Goal: Information Seeking & Learning: Learn about a topic

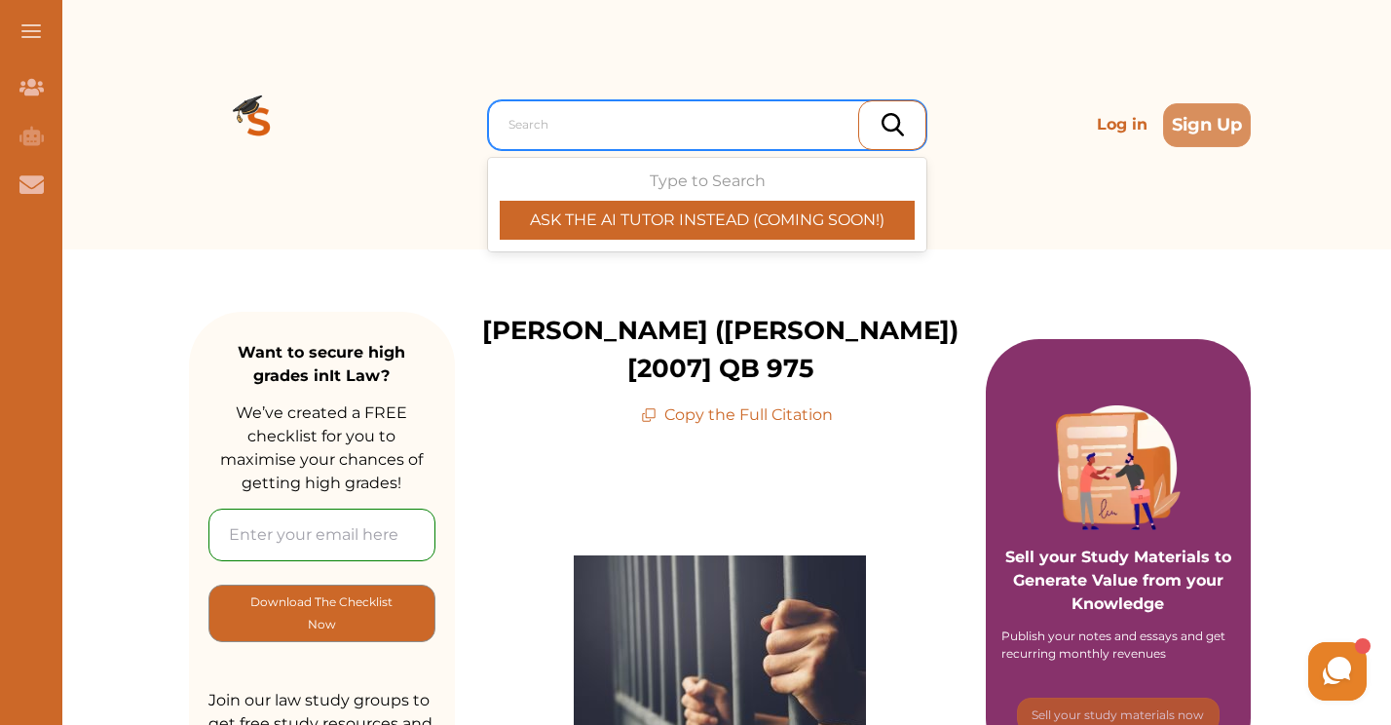
click at [655, 125] on div at bounding box center [711, 124] width 407 height 27
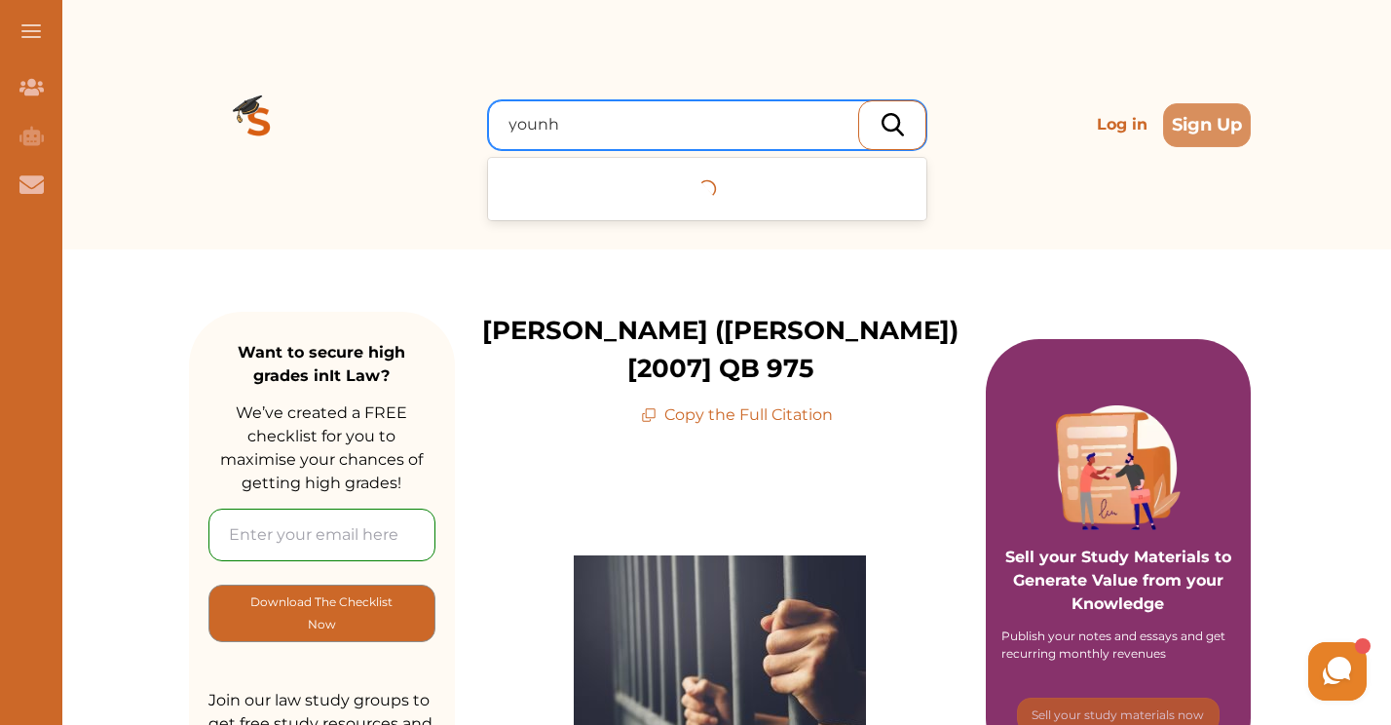
type input "youn"
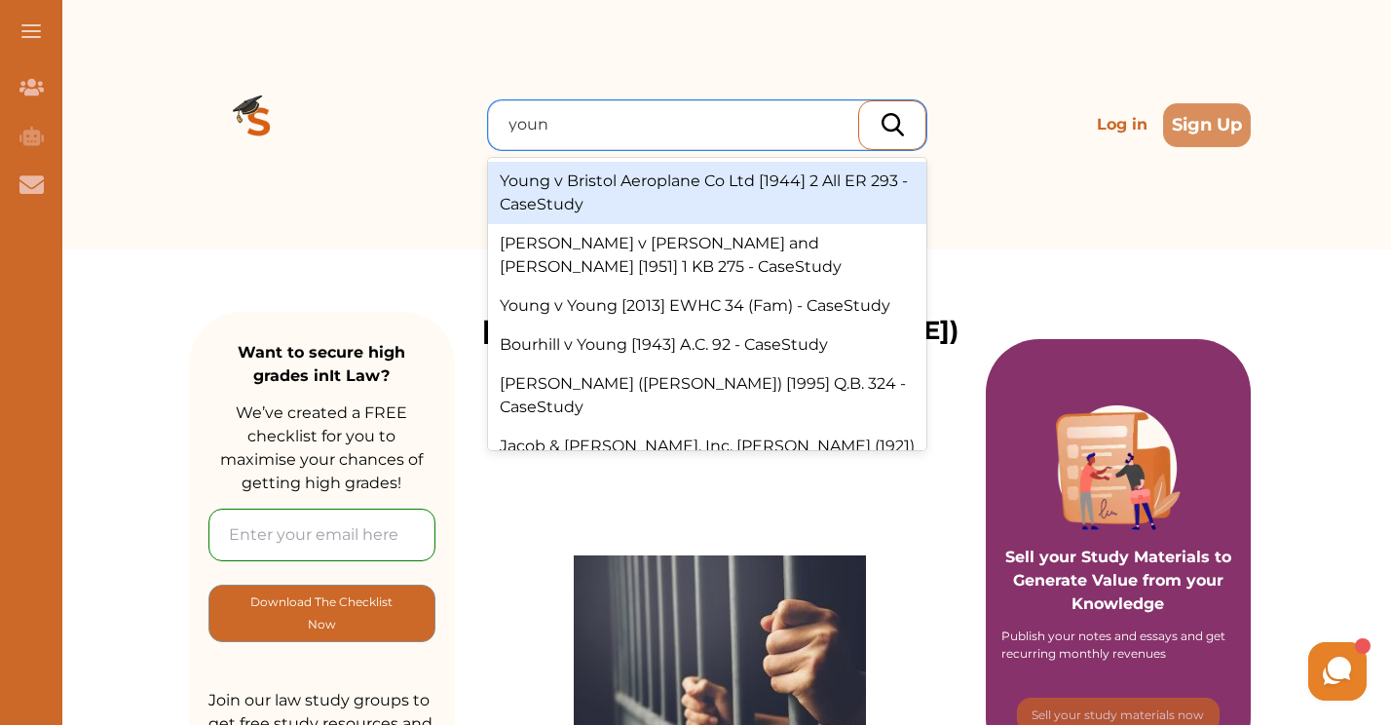
click at [637, 178] on div "Young v Bristol Aeroplane Co Ltd [1944] 2 All ER 293 - CaseStudy" at bounding box center [707, 193] width 438 height 62
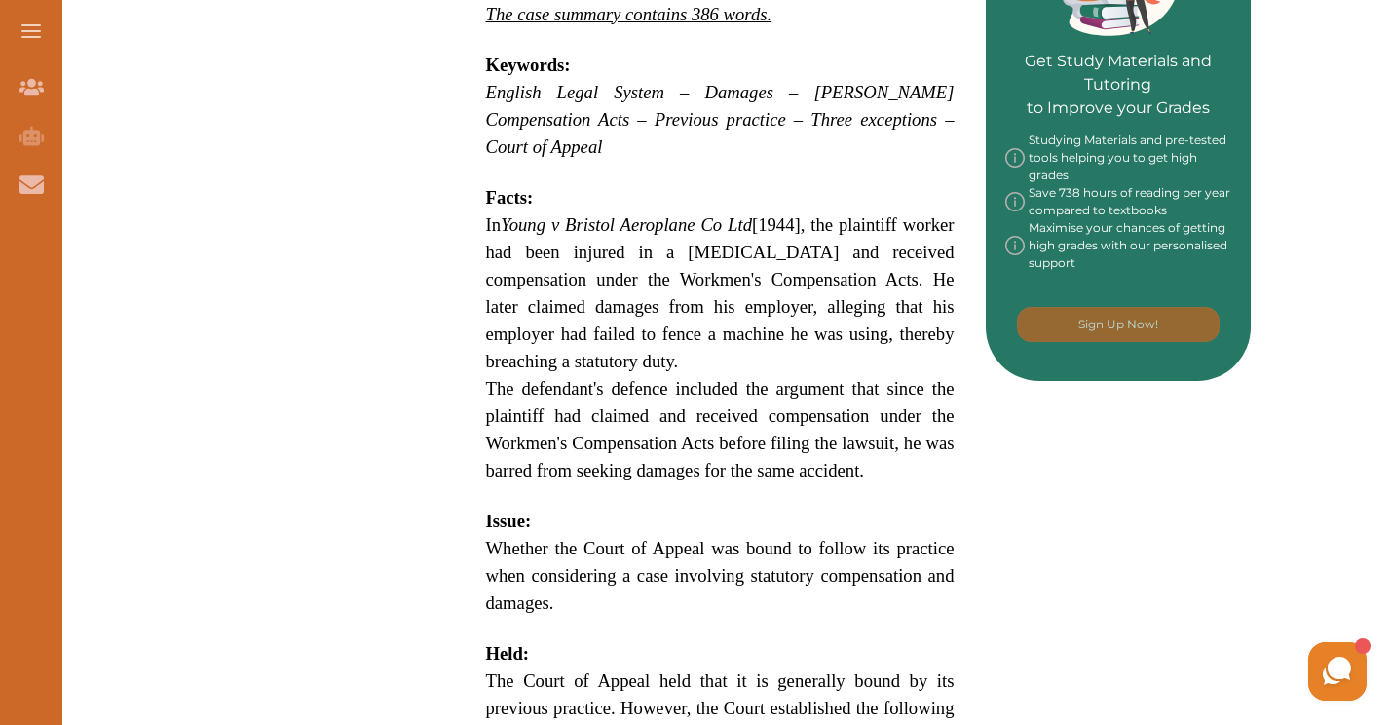
scroll to position [974, 0]
click at [477, 171] on div "Young v Bristol Aeroplane Co Ltd [1944] 2 All ER 293 concerned compensation for…" at bounding box center [720, 466] width 531 height 2104
drag, startPoint x: 481, startPoint y: 199, endPoint x: 696, endPoint y: 330, distance: 252.3
click at [696, 330] on div "Young v Bristol Aeroplane Co Ltd [1944] 2 All ER 293 concerned compensation for…" at bounding box center [720, 466] width 531 height 2104
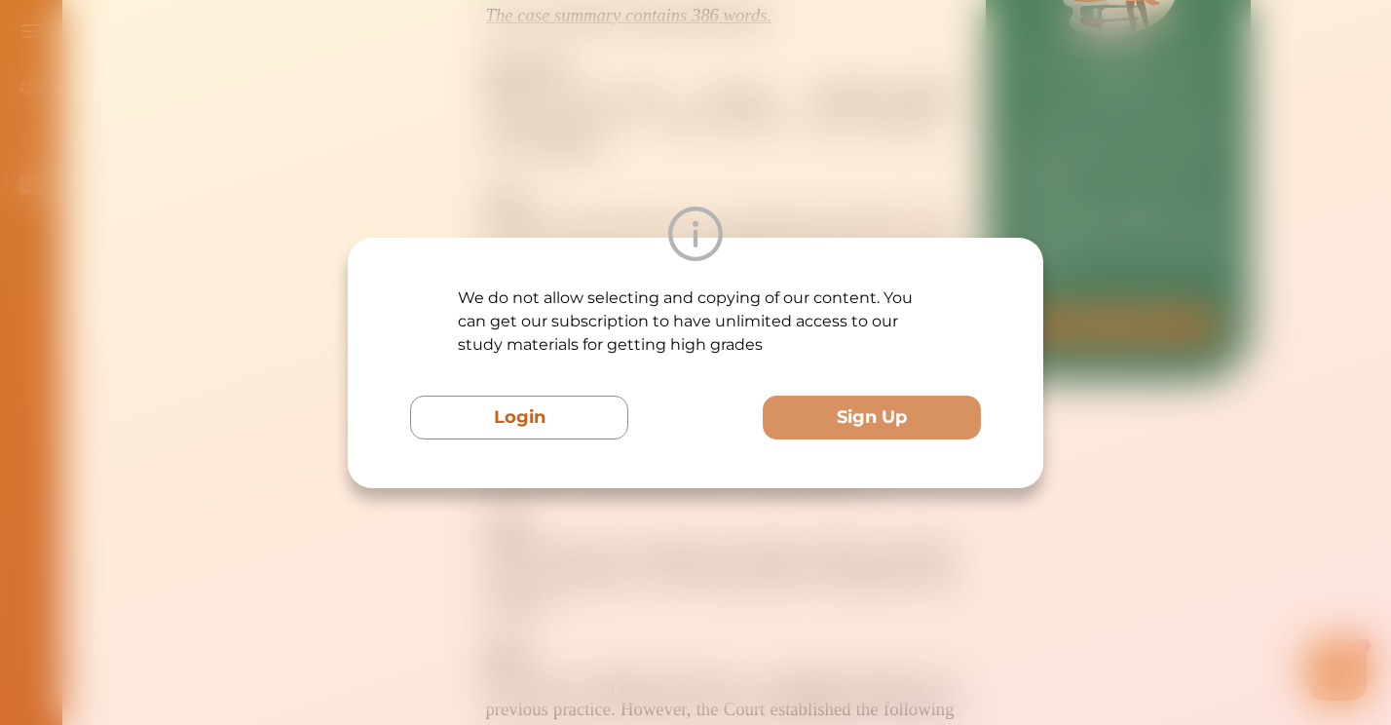
drag, startPoint x: 561, startPoint y: 416, endPoint x: 894, endPoint y: 260, distance: 367.8
click at [894, 286] on div "We do not allow selecting and copying of our content. You can get our subscript…" at bounding box center [695, 362] width 571 height 153
click at [916, 235] on div at bounding box center [695, 234] width 695 height 55
drag, startPoint x: 785, startPoint y: 213, endPoint x: 764, endPoint y: 225, distance: 24.4
click at [764, 225] on div at bounding box center [695, 234] width 695 height 55
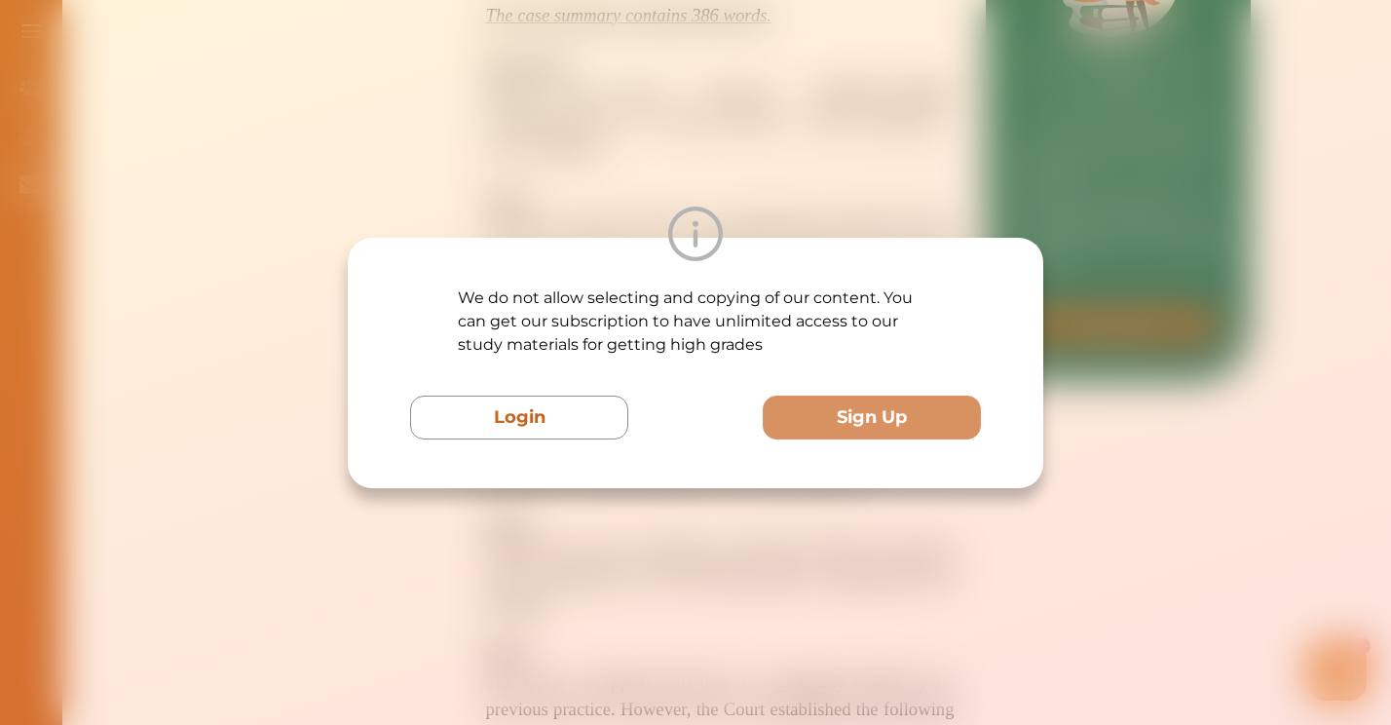
click at [661, 246] on div at bounding box center [695, 234] width 695 height 55
drag, startPoint x: 723, startPoint y: 228, endPoint x: 661, endPoint y: 294, distance: 90.3
click at [661, 294] on div "We do not allow selecting and copying of our content. You can get our subscript…" at bounding box center [695, 362] width 571 height 153
drag, startPoint x: 661, startPoint y: 294, endPoint x: 570, endPoint y: 451, distance: 181.6
click at [570, 451] on div "We do not allow selecting and copying of our content. You can get our subscript…" at bounding box center [695, 363] width 695 height 250
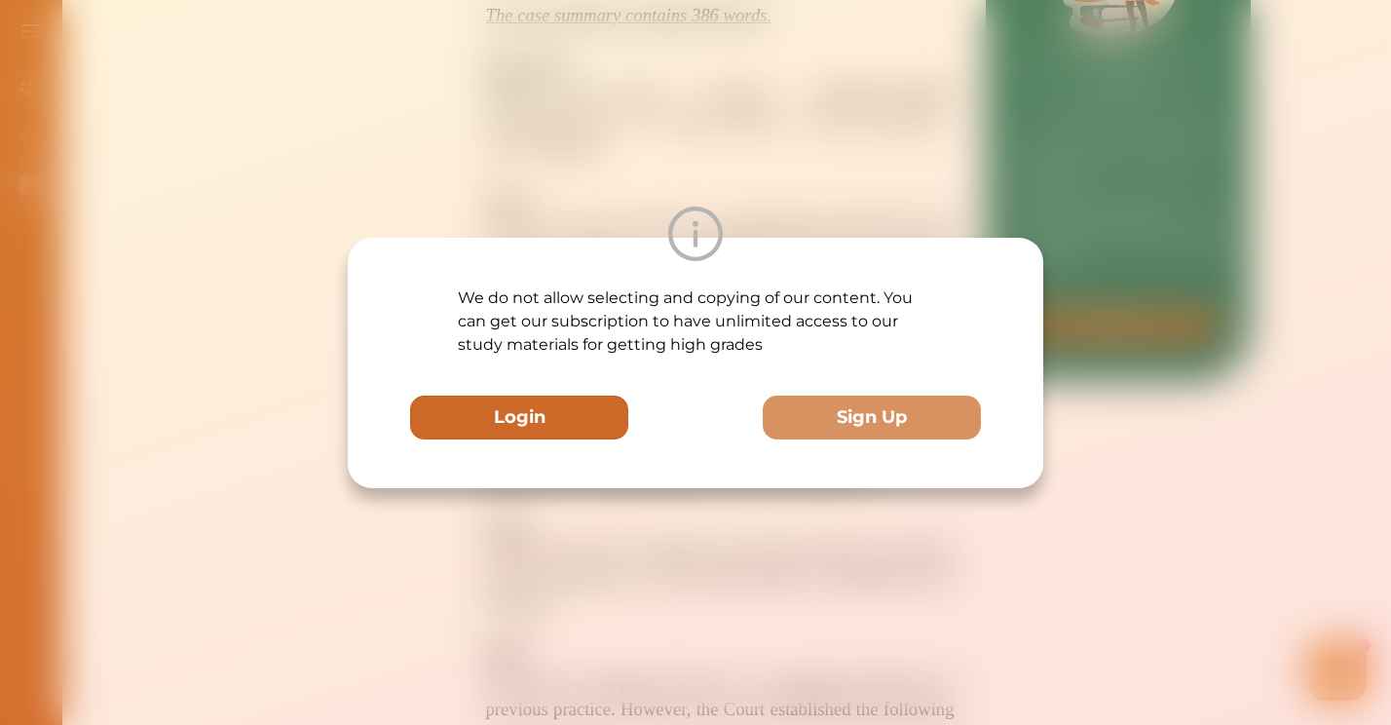
drag, startPoint x: 570, startPoint y: 451, endPoint x: 554, endPoint y: 437, distance: 20.7
click at [554, 437] on button "Login" at bounding box center [519, 417] width 218 height 44
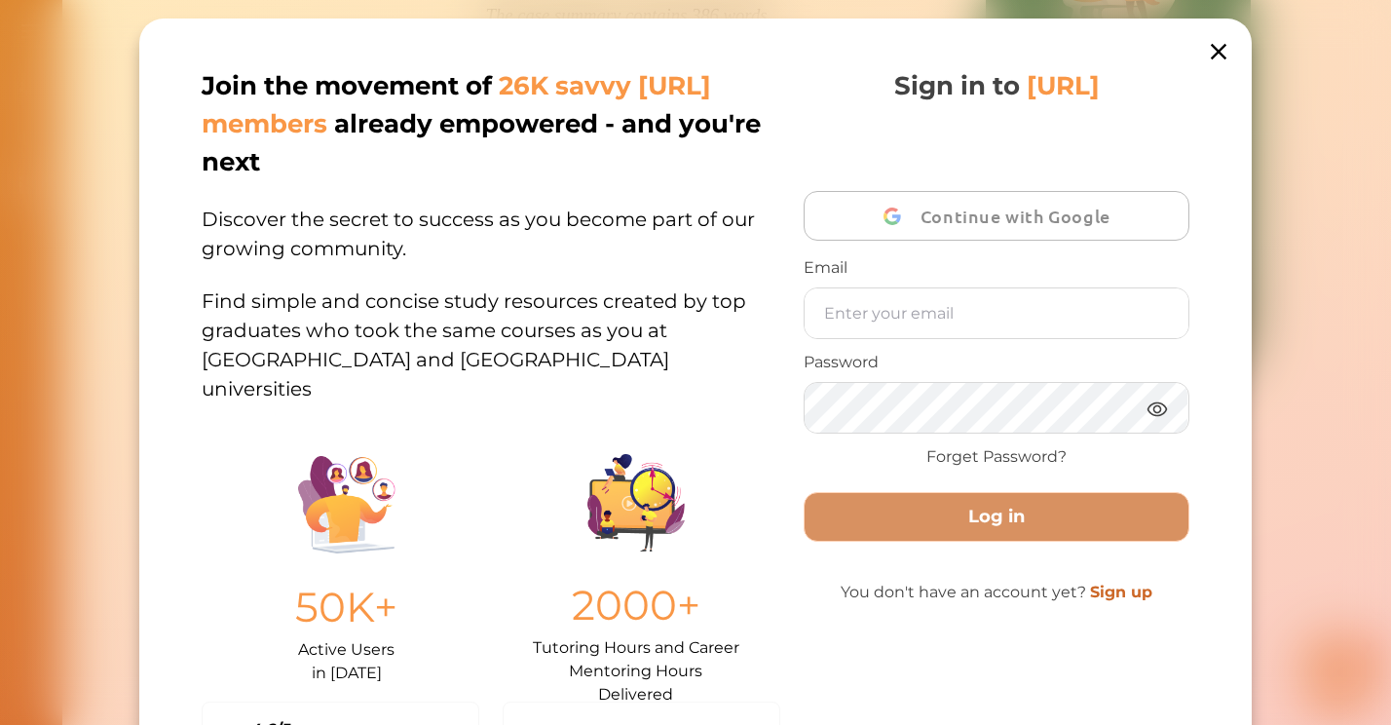
scroll to position [15, 0]
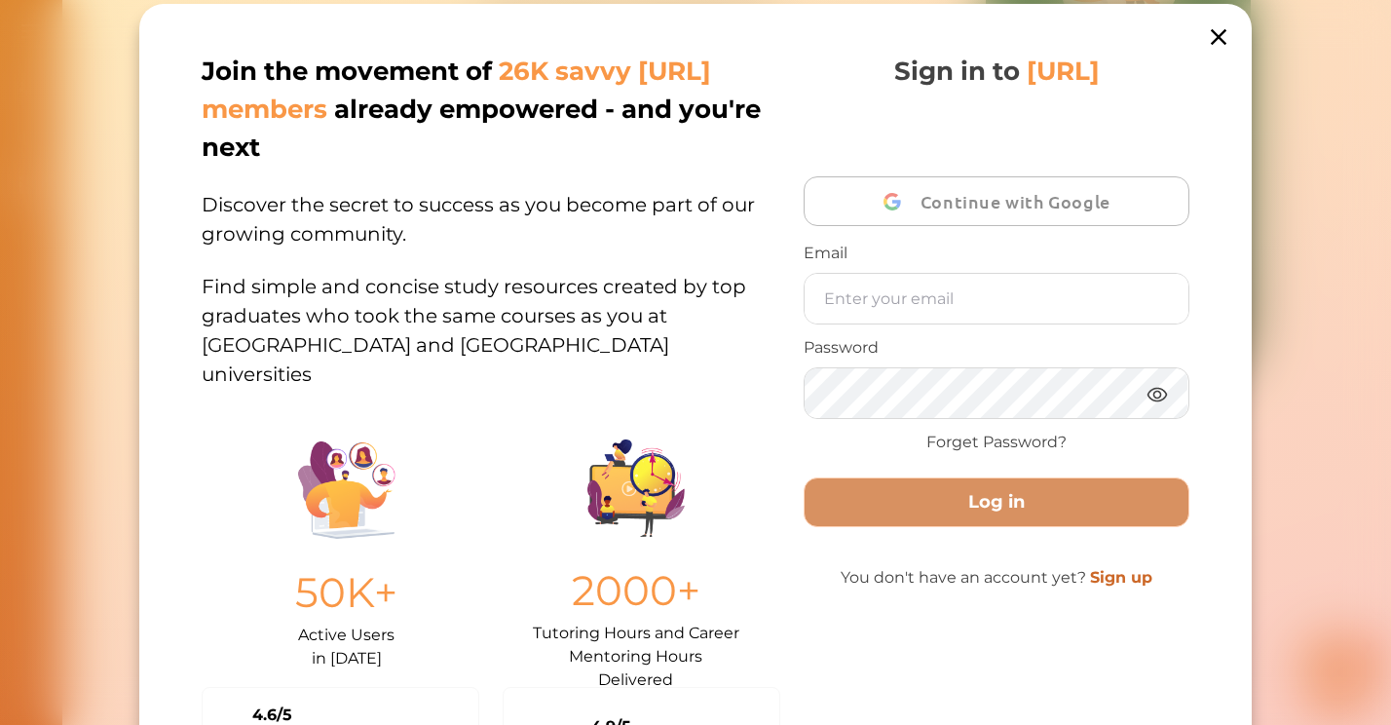
click at [533, 428] on div "2000+ Tutoring Hours and Career Mentoring Hours Delivered" at bounding box center [635, 550] width 289 height 244
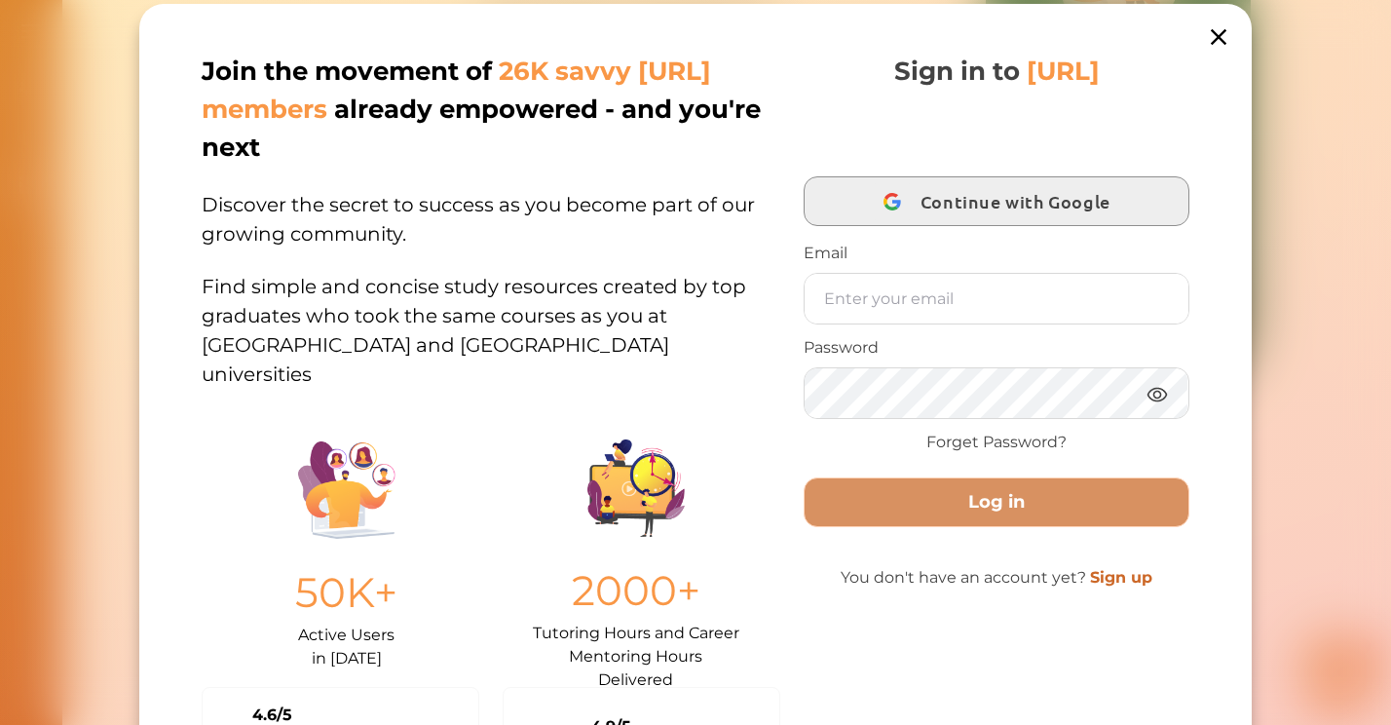
click at [950, 206] on span "Continue with Google" at bounding box center [1020, 201] width 200 height 46
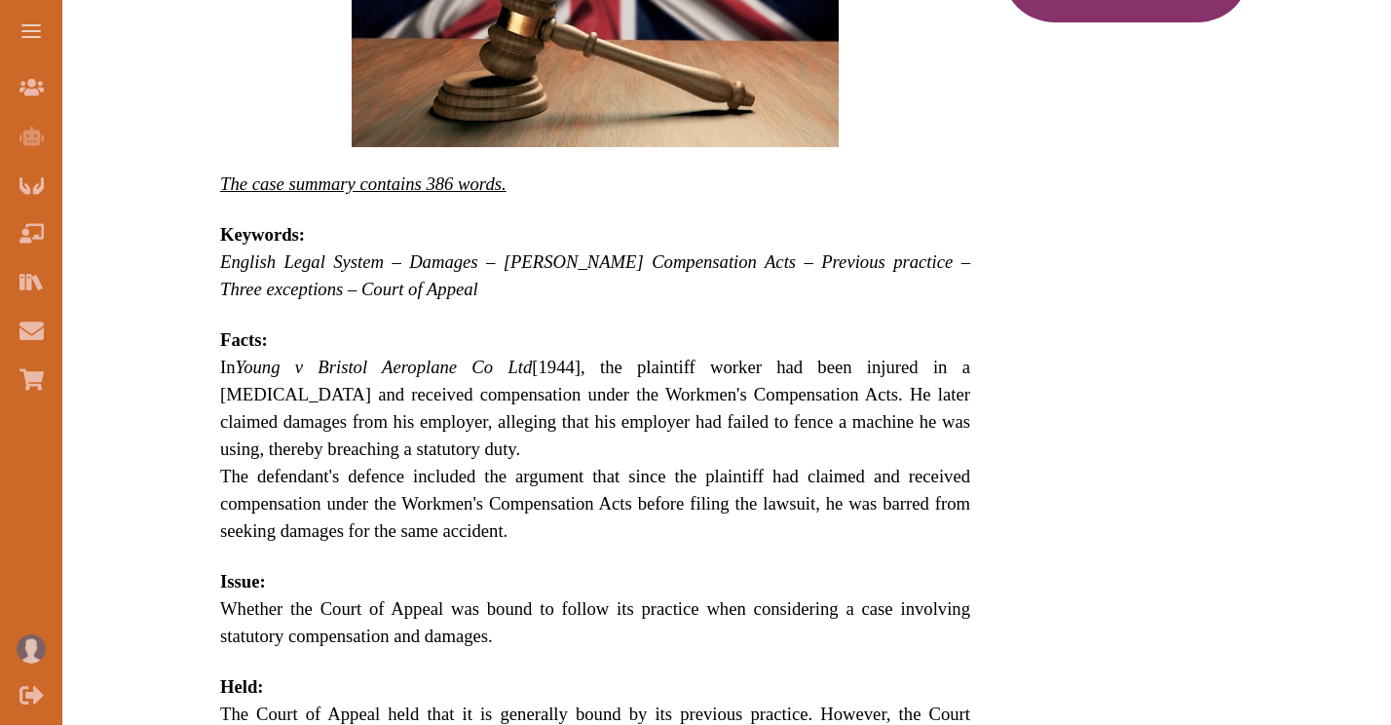
scroll to position [723, 0]
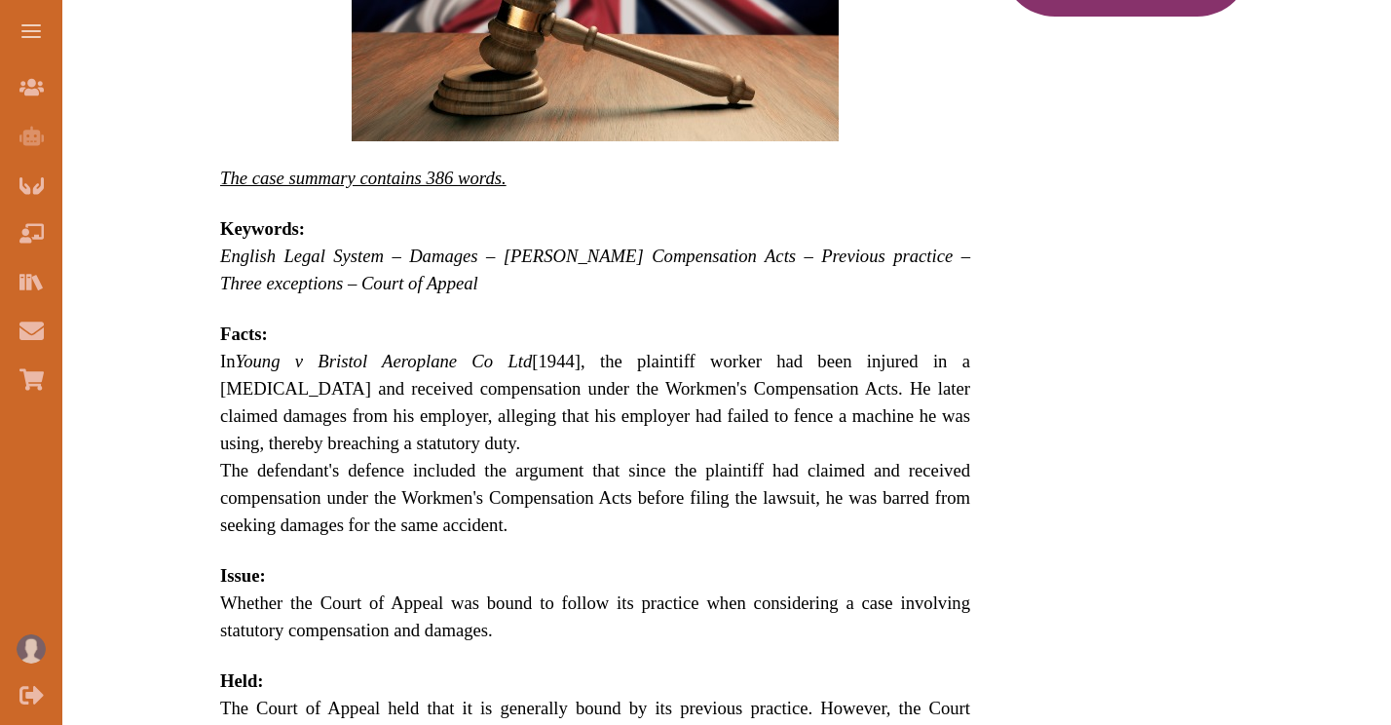
drag, startPoint x: 576, startPoint y: 484, endPoint x: 329, endPoint y: 441, distance: 250.1
click at [329, 441] on p "Young v Bristol Aeroplane Co Ltd [1944] 2 All ER 293 concerned compensation for…" at bounding box center [595, 508] width 750 height 1579
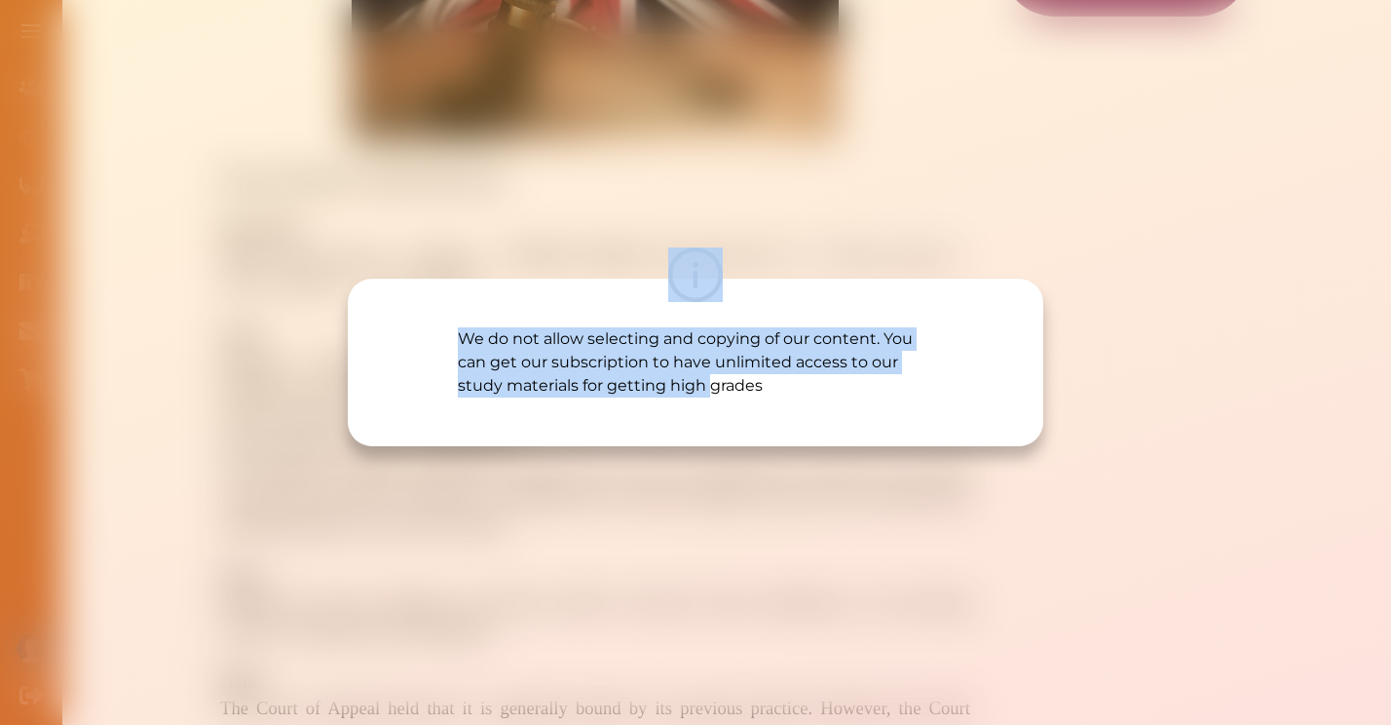
drag, startPoint x: 329, startPoint y: 441, endPoint x: 709, endPoint y: 430, distance: 380.1
click at [709, 430] on div "We do not allow selecting and copying of our content. You can get our subscript…" at bounding box center [695, 362] width 1391 height 725
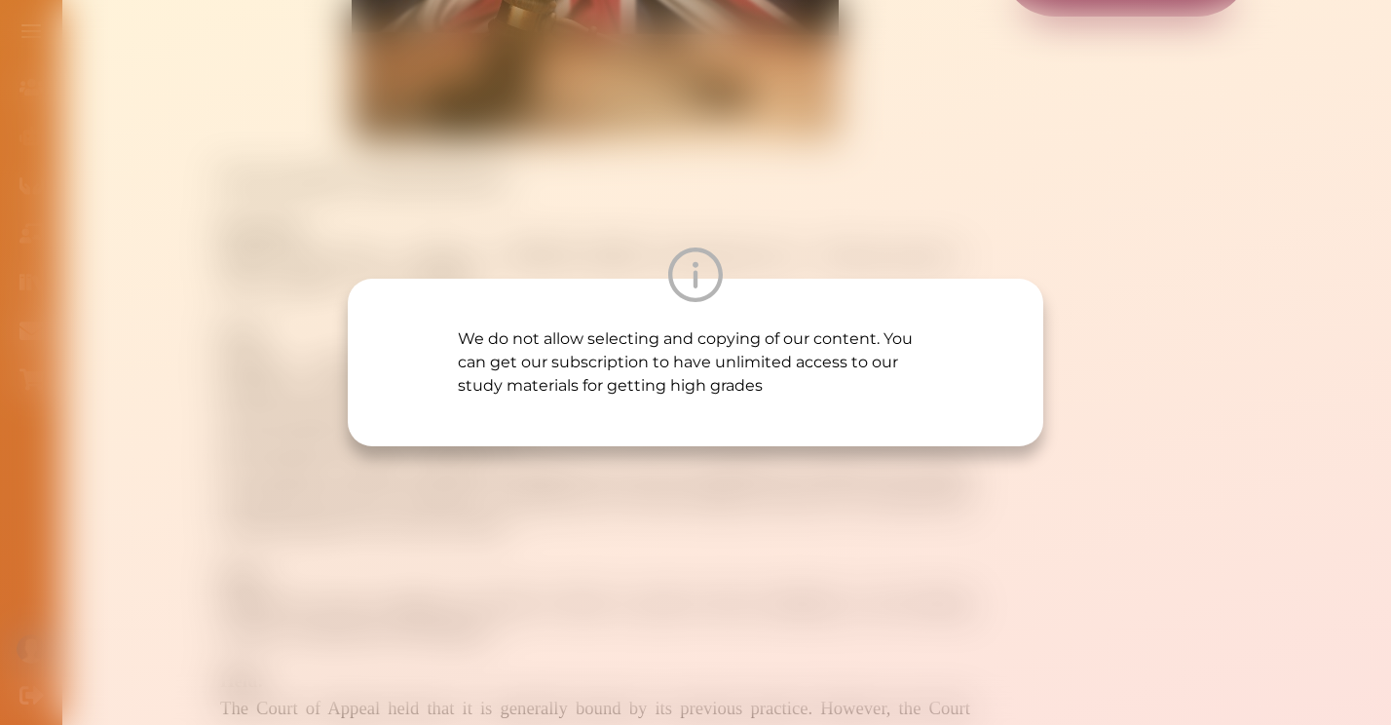
click at [599, 560] on div "We do not allow selecting and copying of our content. You can get our subscript…" at bounding box center [695, 362] width 1391 height 725
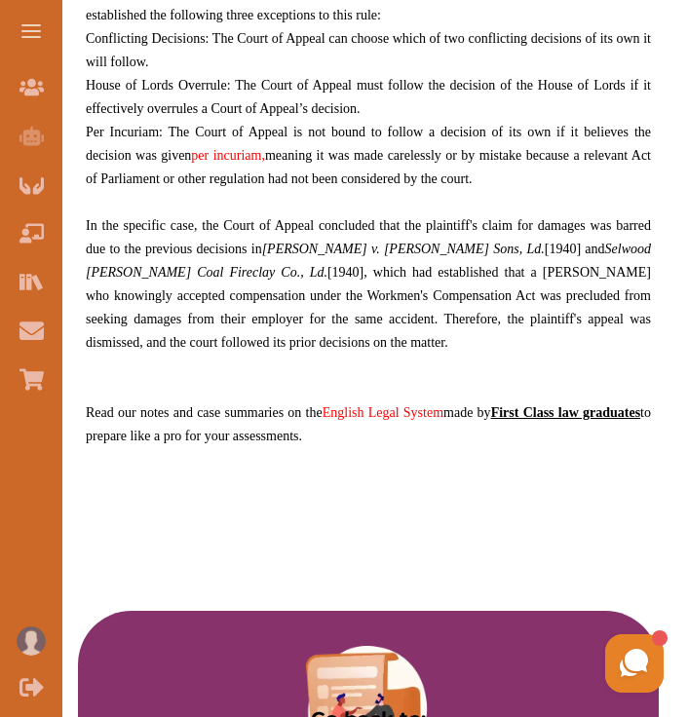
scroll to position [1327, 0]
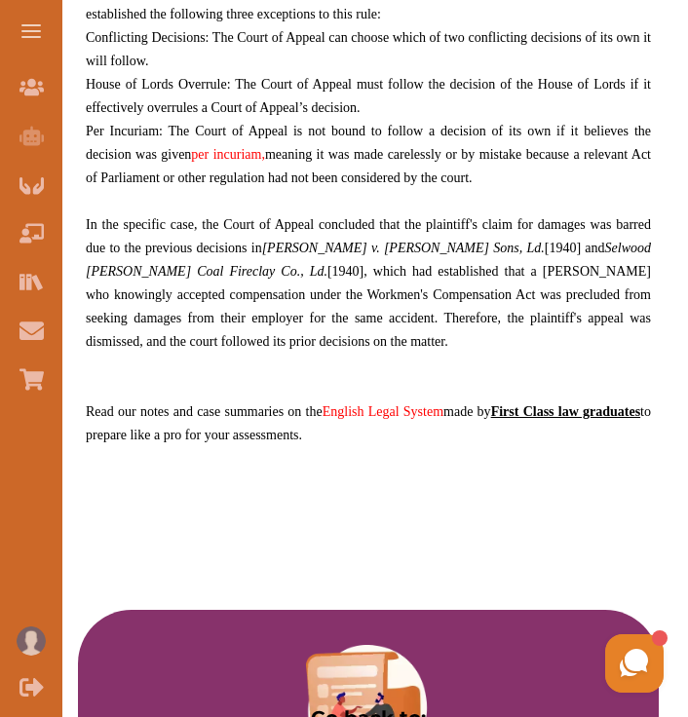
drag, startPoint x: 263, startPoint y: 247, endPoint x: 971, endPoint y: 439, distance: 733.7
click at [688, 439] on html "Join Our Team Join Our Team AI Tutor (Coming Soon) AI Tutor Career Advice Caree…" at bounding box center [344, 556] width 688 height 3767
